Goal: Check status

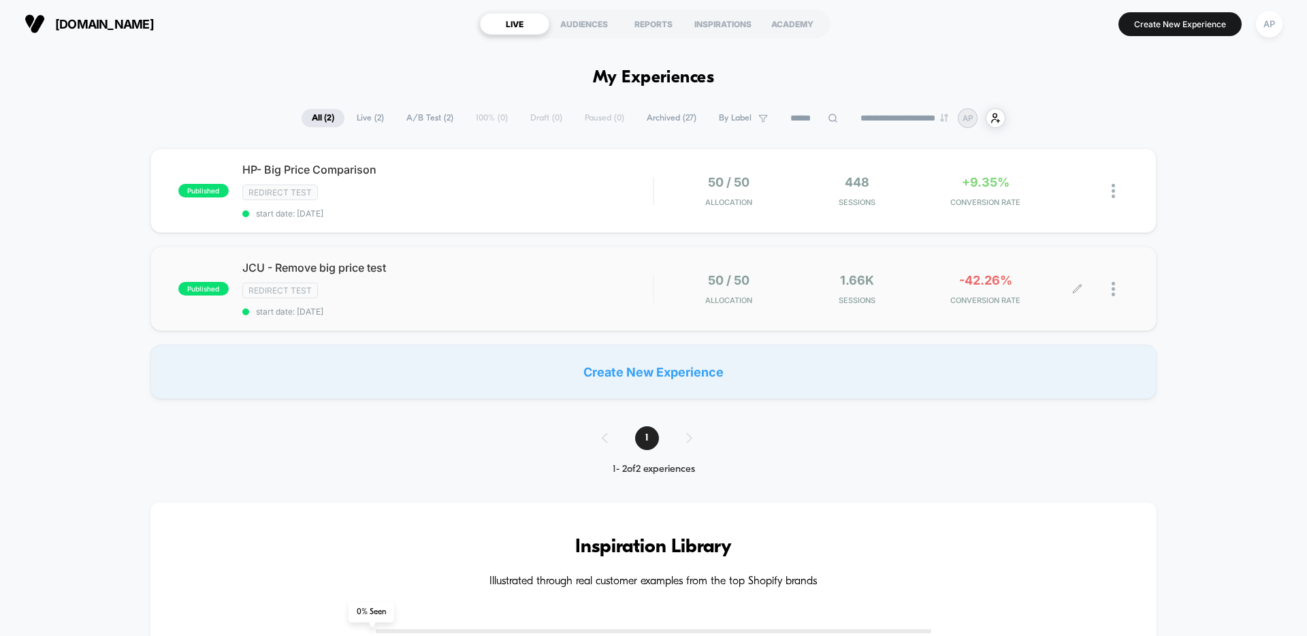
click at [1071, 288] on div at bounding box center [1065, 289] width 25 height 32
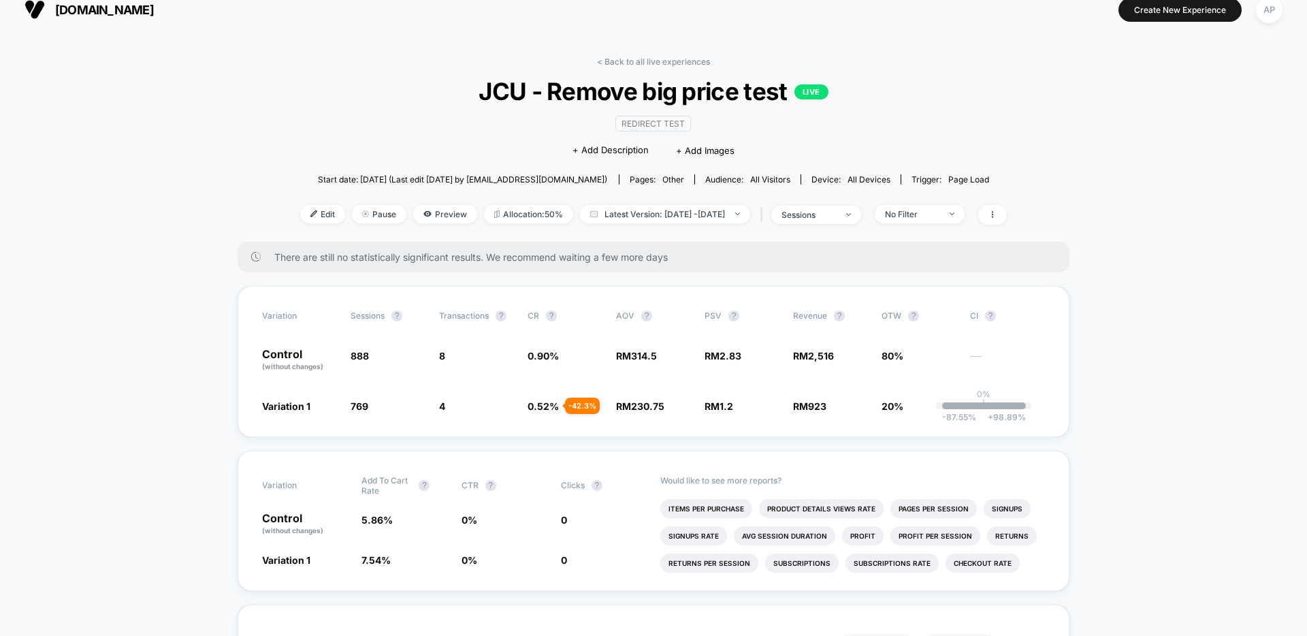
scroll to position [16, 0]
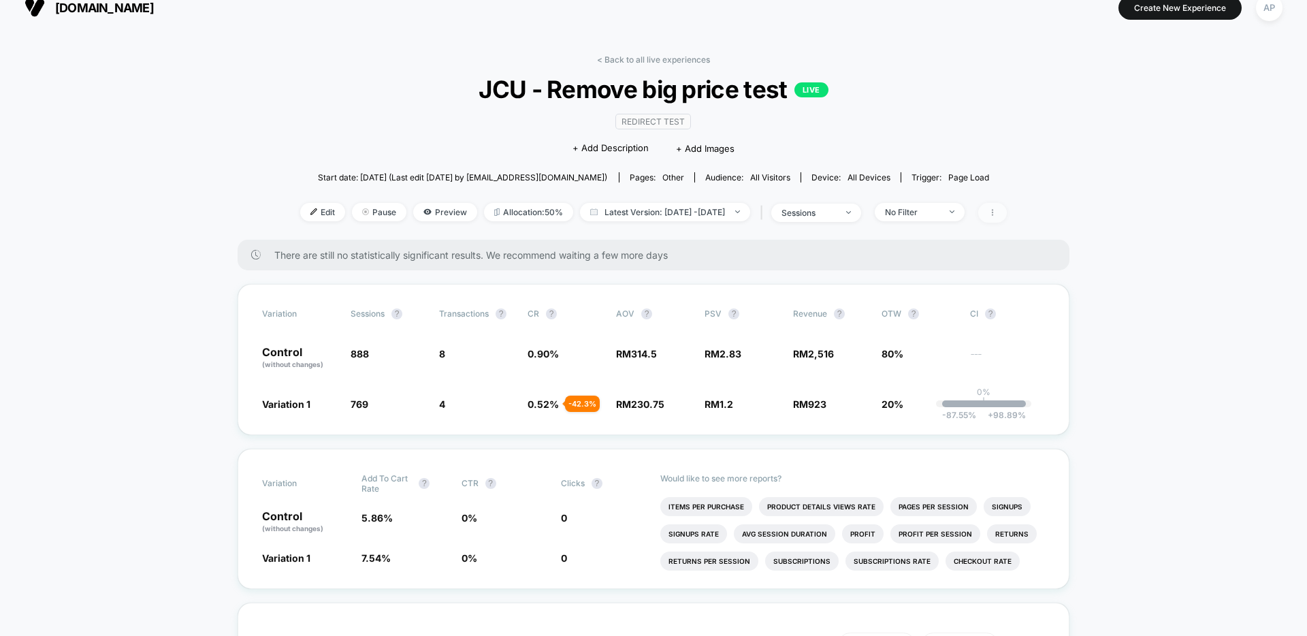
click at [1007, 206] on span at bounding box center [993, 213] width 29 height 20
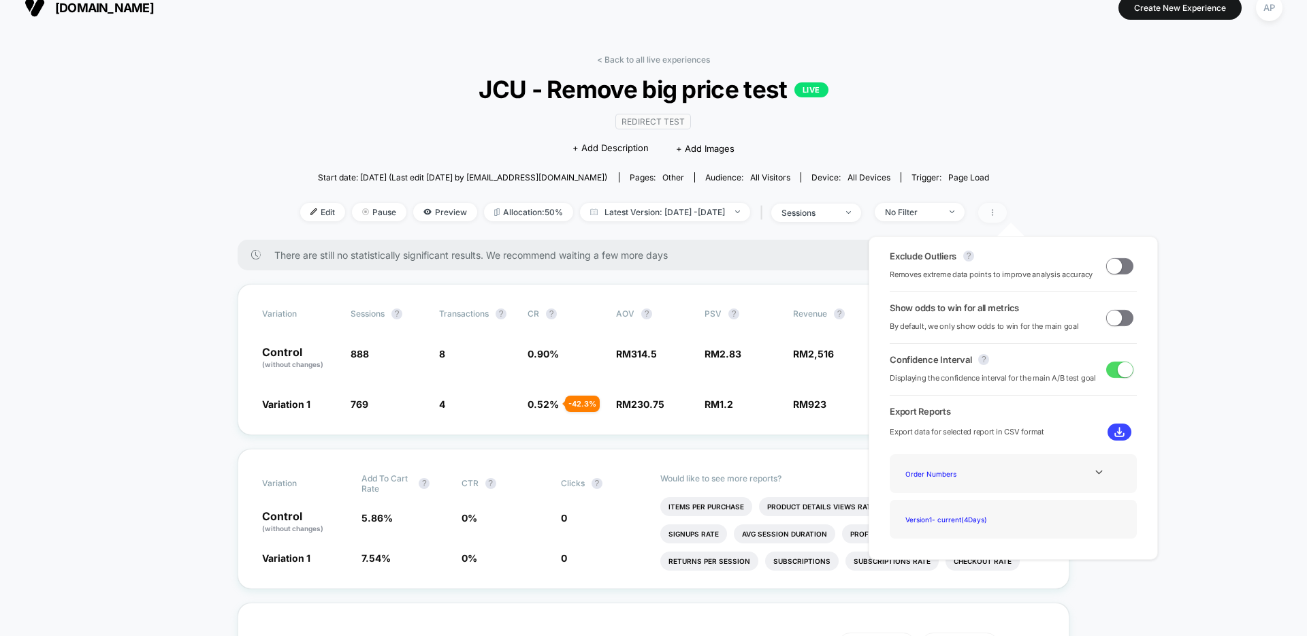
click at [1007, 206] on span at bounding box center [993, 213] width 29 height 20
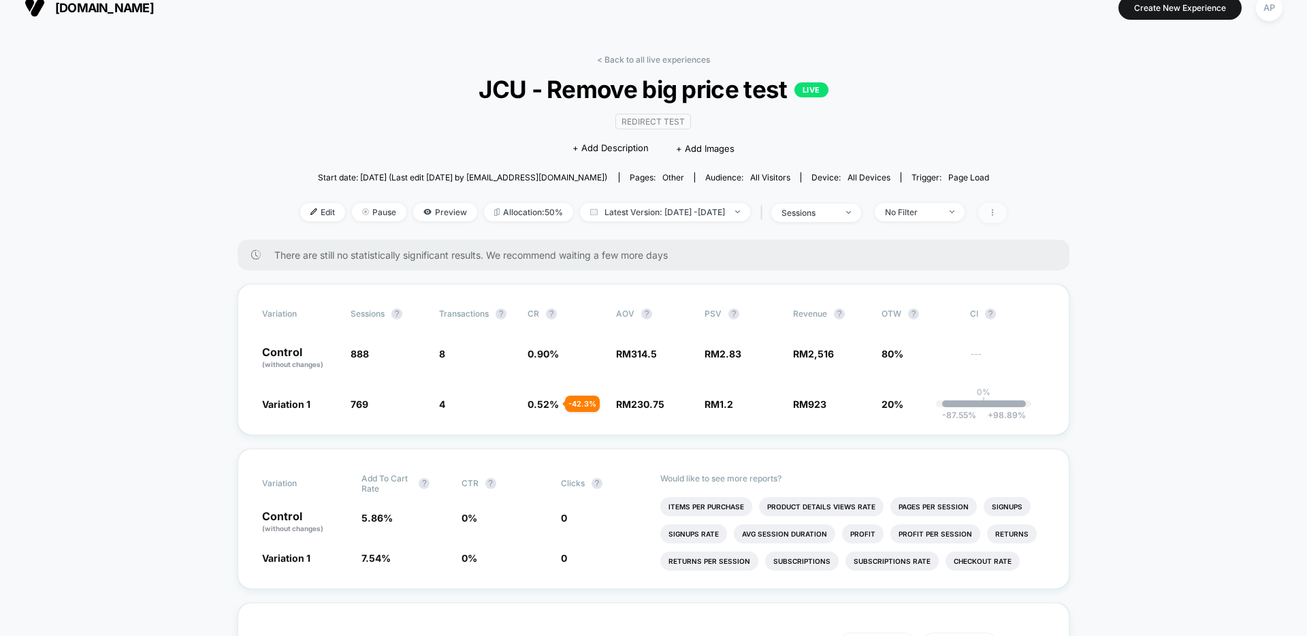
click at [1007, 206] on span at bounding box center [993, 213] width 29 height 20
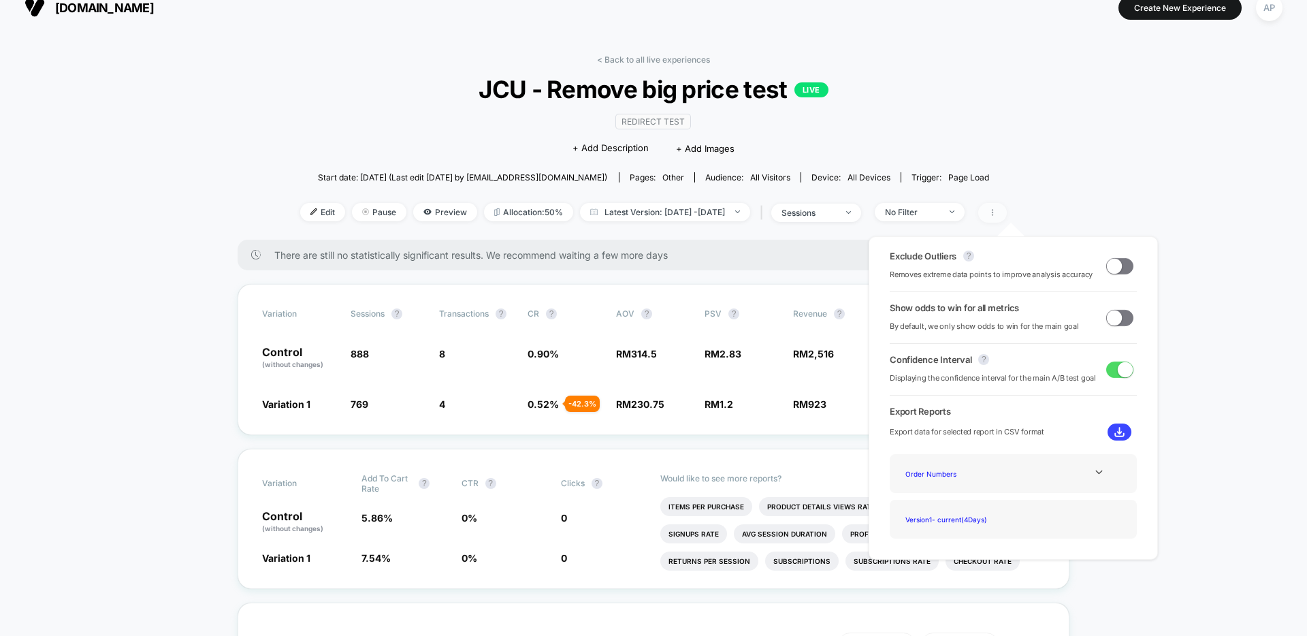
click at [1007, 206] on span at bounding box center [993, 213] width 29 height 20
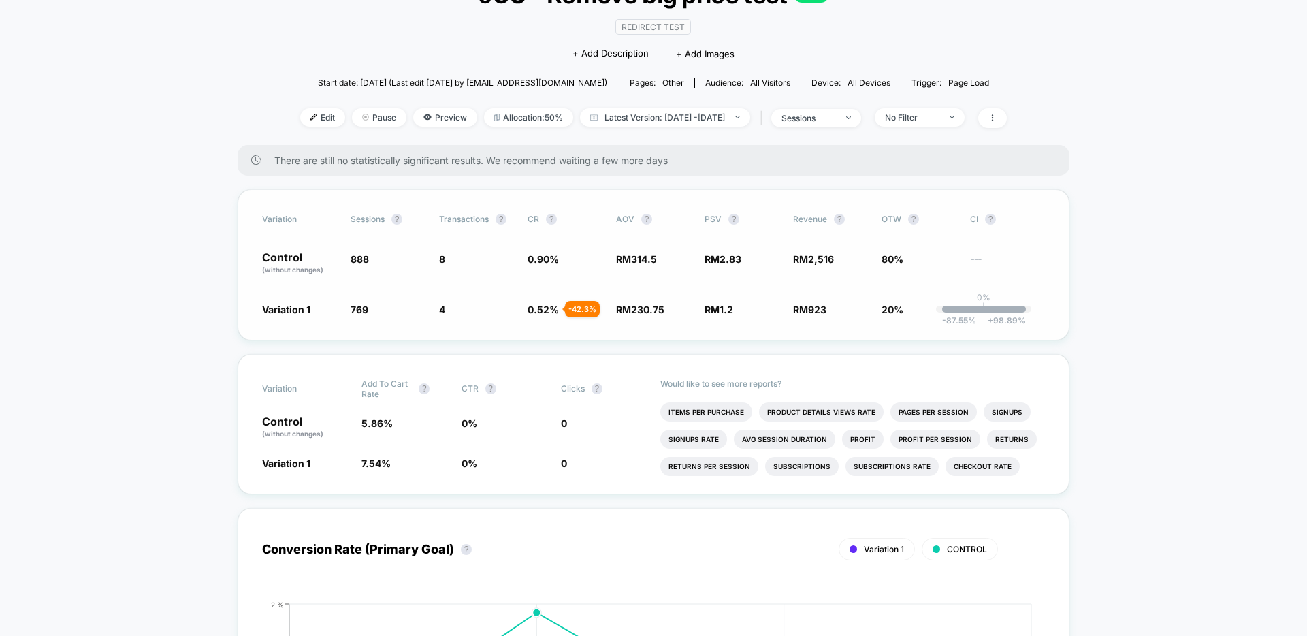
scroll to position [0, 0]
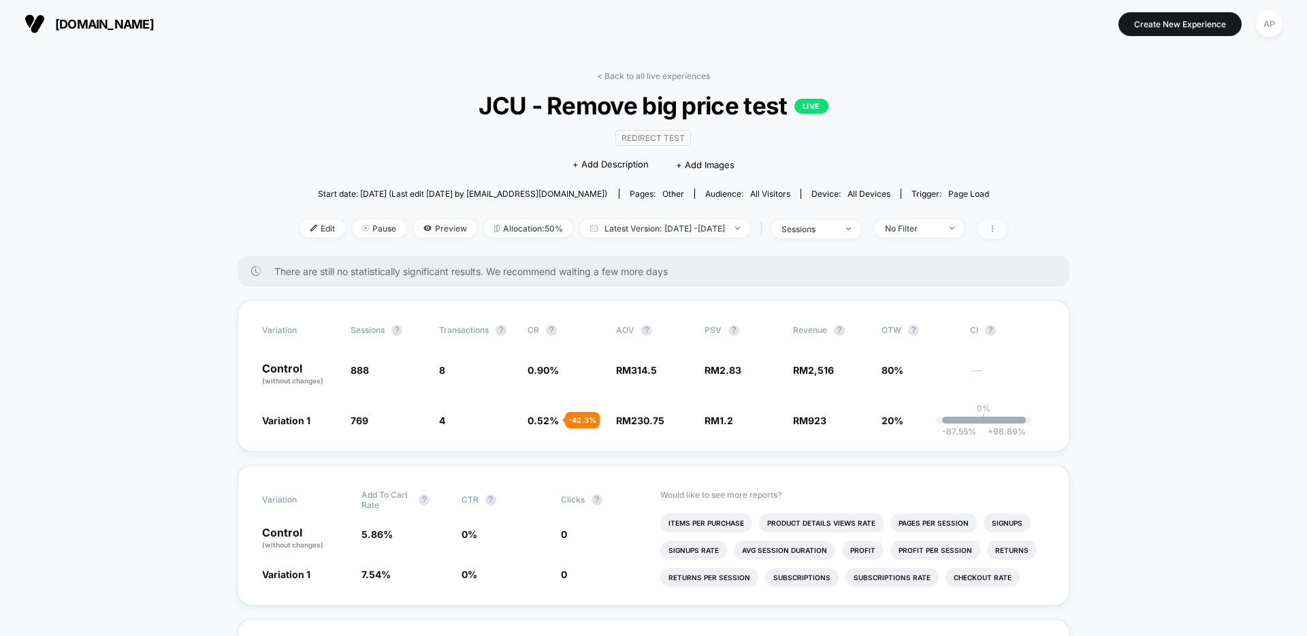
click at [1007, 236] on span at bounding box center [993, 229] width 29 height 20
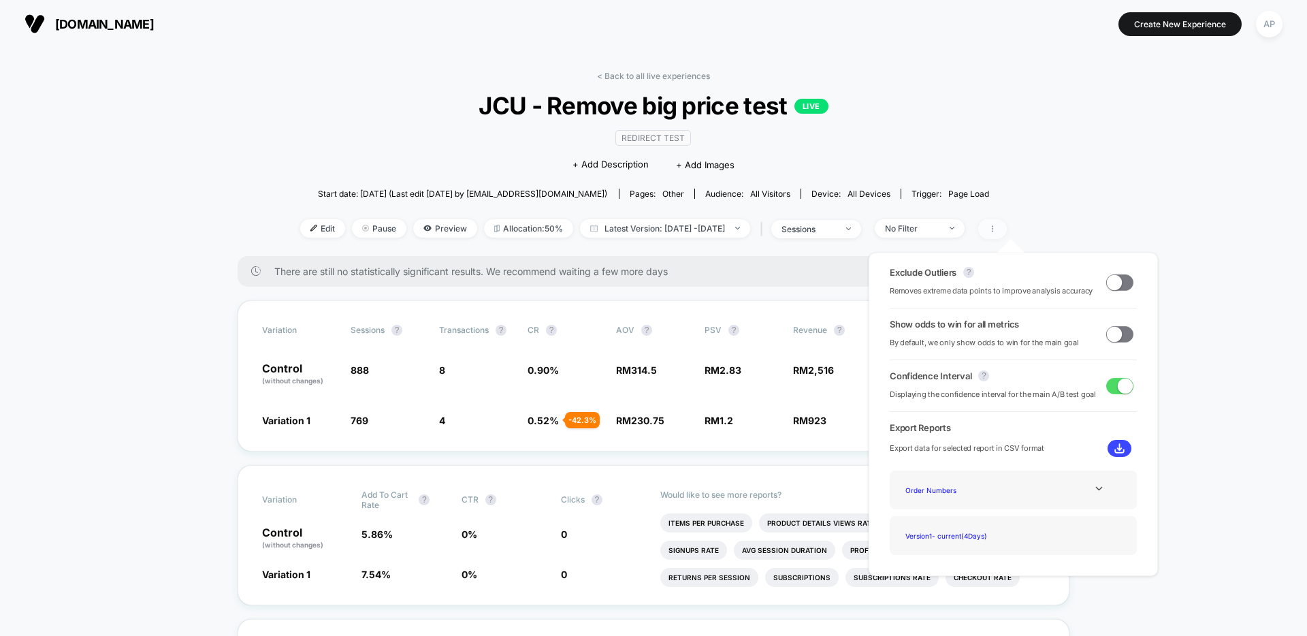
click at [997, 227] on icon at bounding box center [993, 229] width 8 height 8
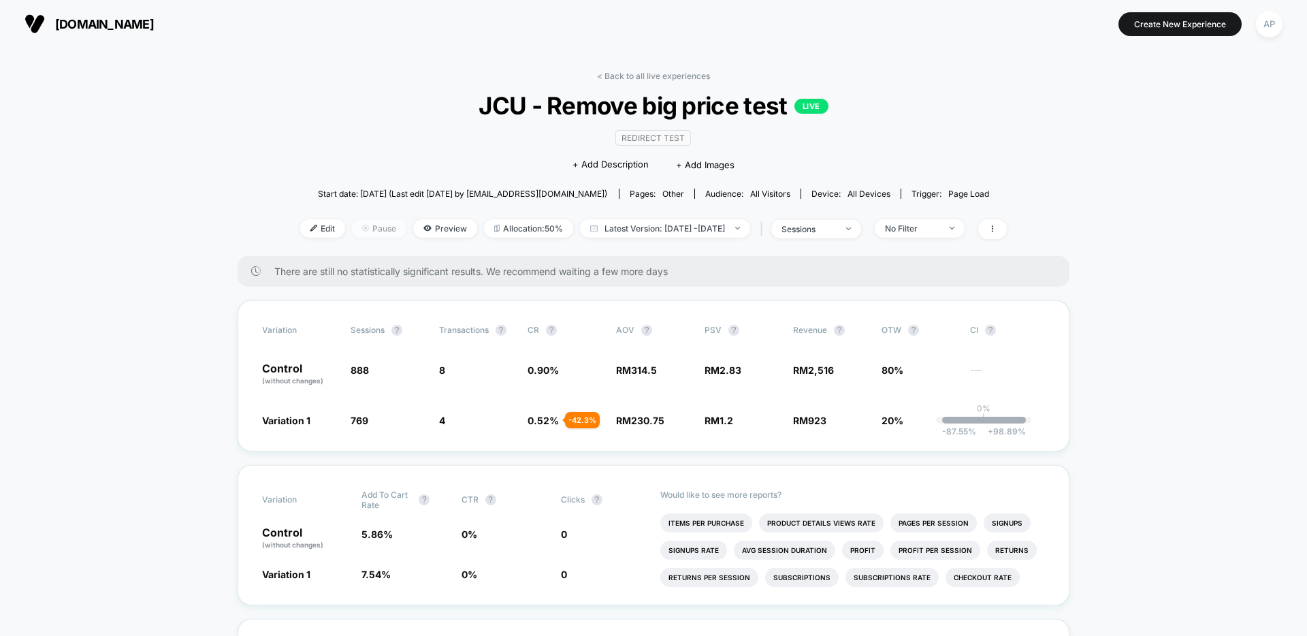
click at [369, 228] on div at bounding box center [370, 228] width 3 height 1
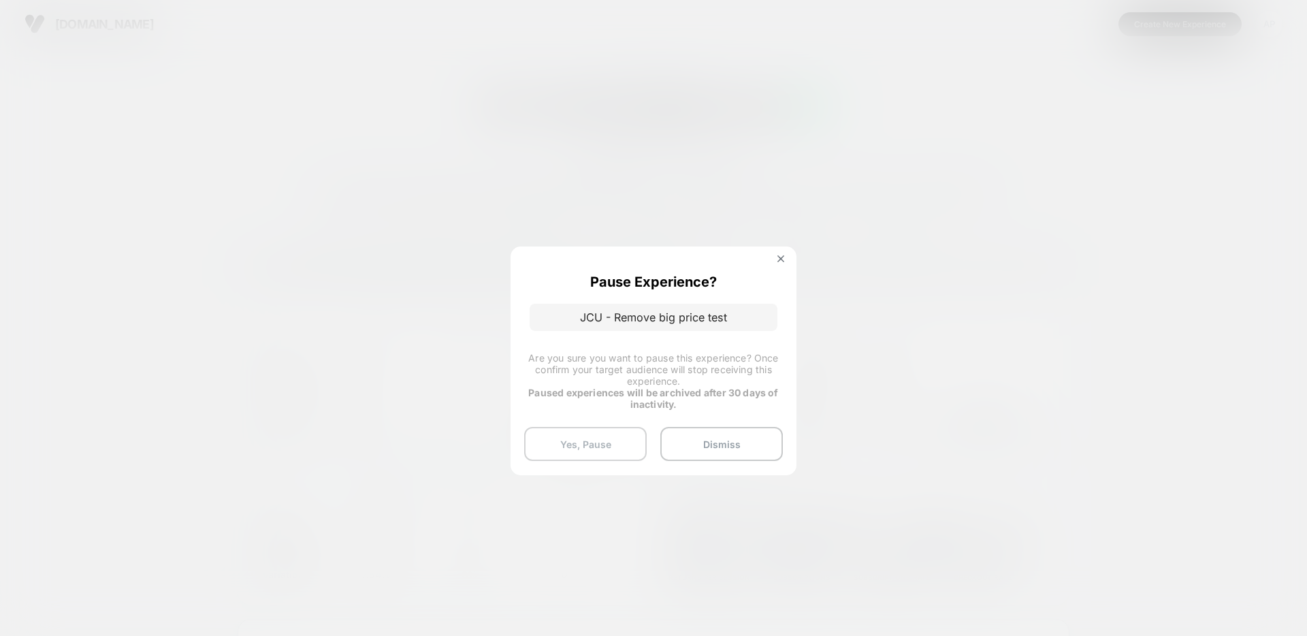
click at [602, 448] on button "Yes, Pause" at bounding box center [585, 444] width 123 height 34
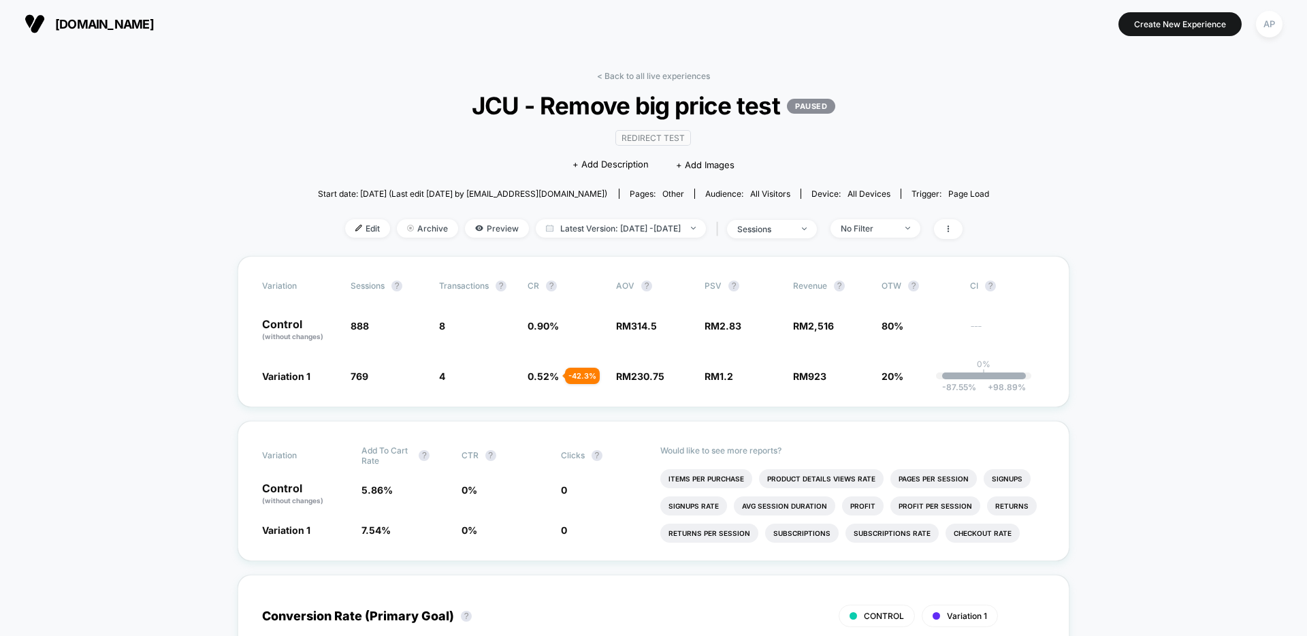
scroll to position [25, 0]
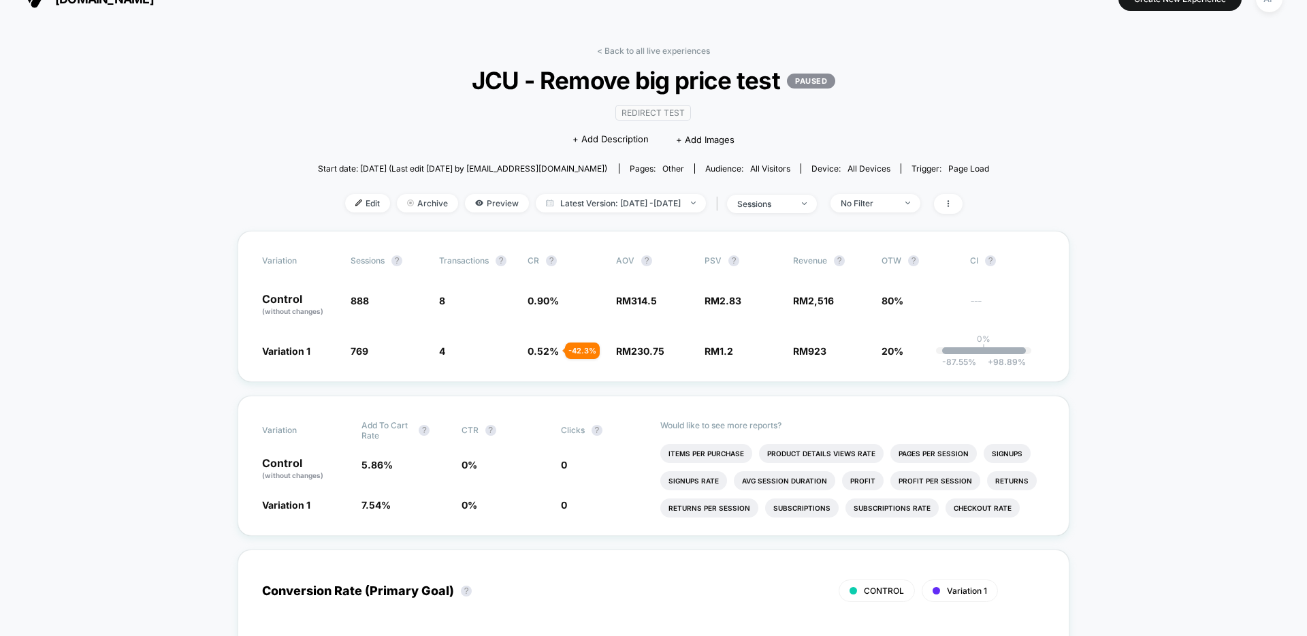
click at [631, 52] on link "< Back to all live experiences" at bounding box center [653, 51] width 113 height 10
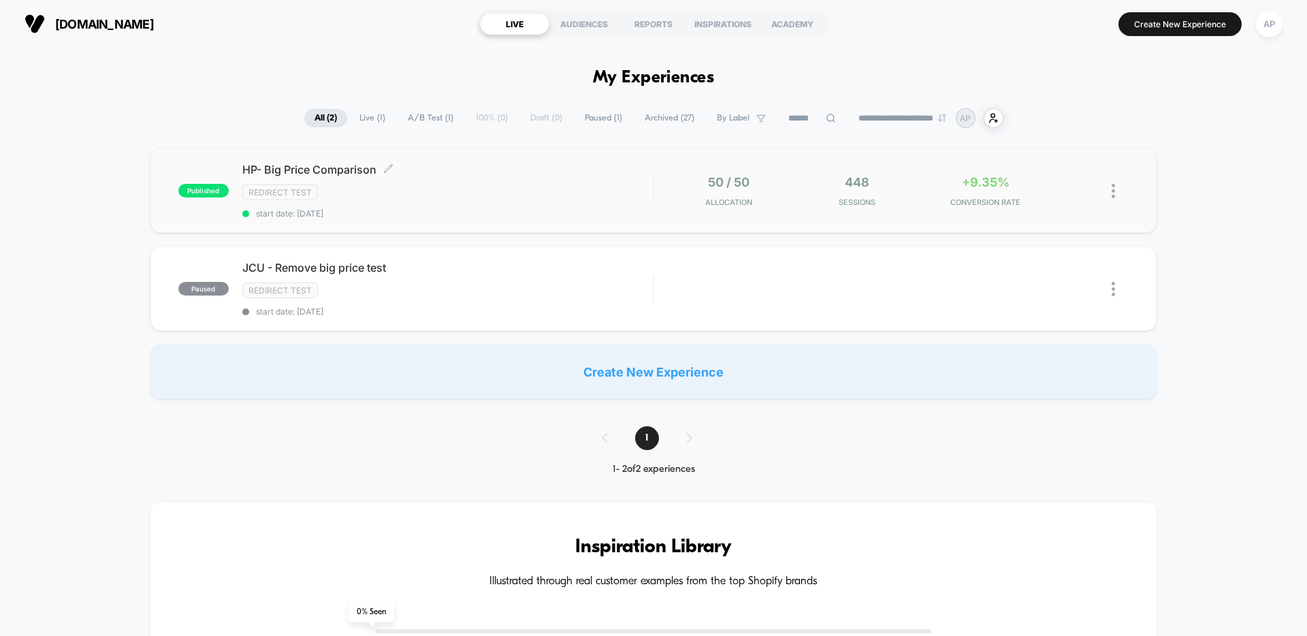
click at [588, 187] on div "Redirect Test" at bounding box center [447, 193] width 411 height 16
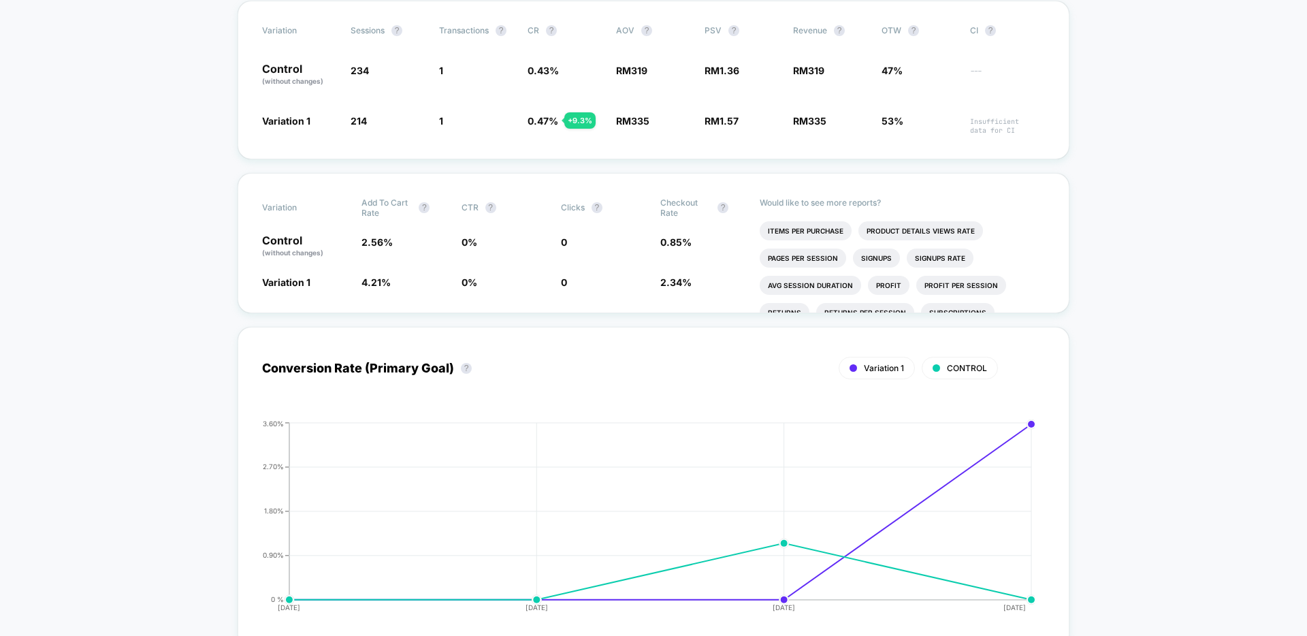
scroll to position [302, 0]
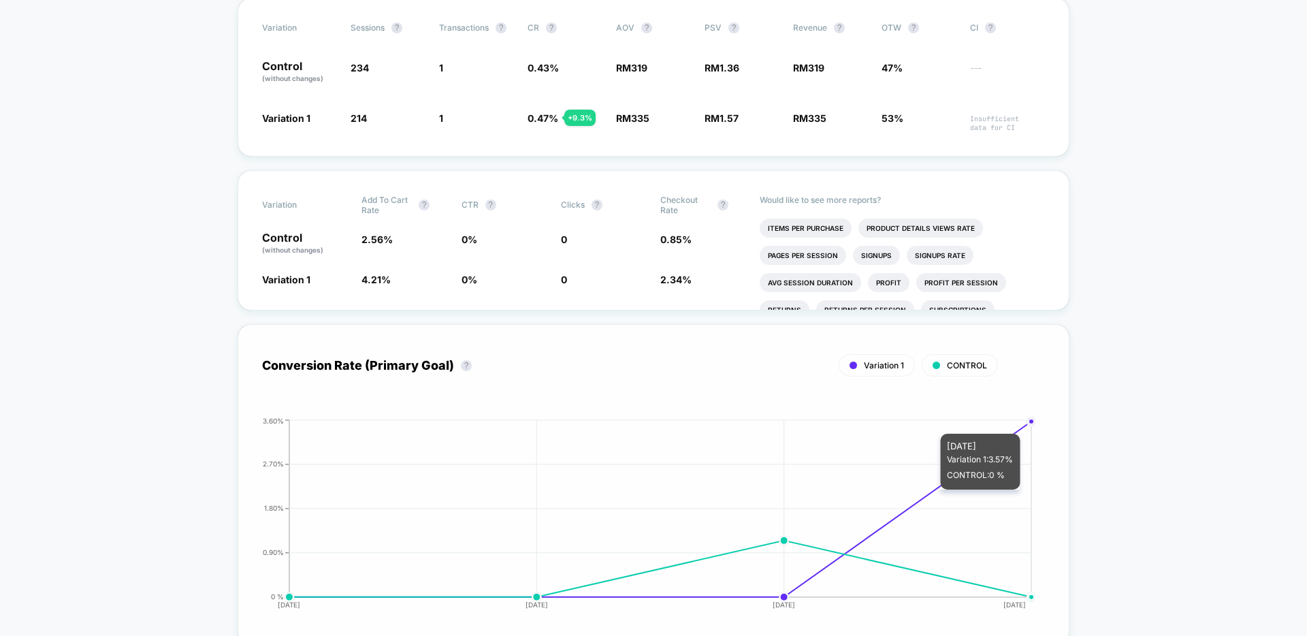
click at [1027, 426] on icon "[DATE] [DATE] [DATE] [DATE] 0 % 0.90% 1.80% 2.70% 3.60%" at bounding box center [640, 519] width 791 height 204
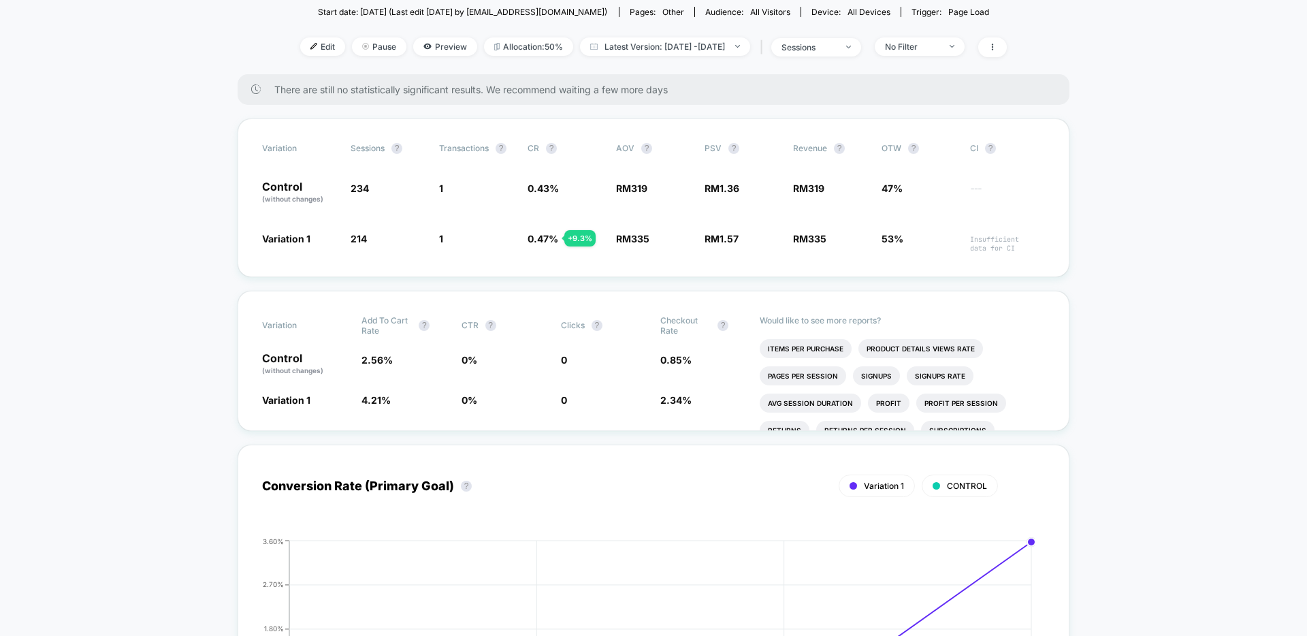
scroll to position [179, 0]
